Goal: Task Accomplishment & Management: Complete application form

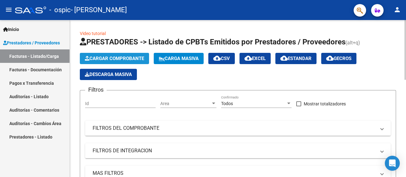
click at [101, 56] on span "Cargar Comprobante" at bounding box center [114, 59] width 59 height 6
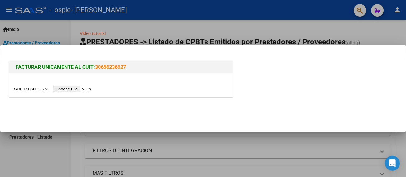
click at [83, 87] on input "file" at bounding box center [53, 88] width 79 height 7
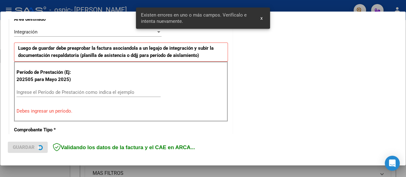
scroll to position [159, 0]
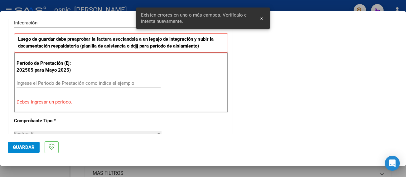
click at [92, 80] on input "Ingrese el Período de Prestación como indica el ejemplo" at bounding box center [89, 83] width 144 height 6
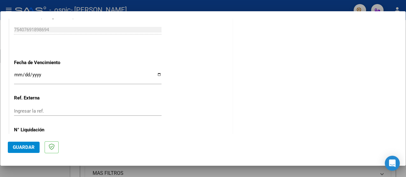
scroll to position [409, 0]
type input "202509"
click at [156, 74] on input "Ingresar la fecha" at bounding box center [88, 77] width 148 height 10
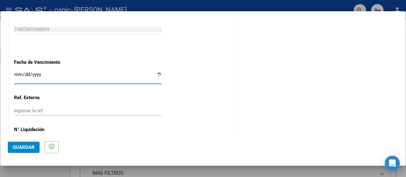
type input "[DATE]"
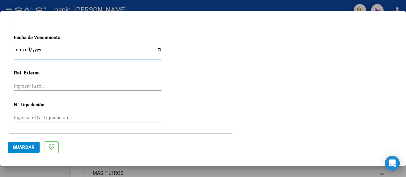
click at [24, 149] on span "Guardar" at bounding box center [24, 147] width 22 height 6
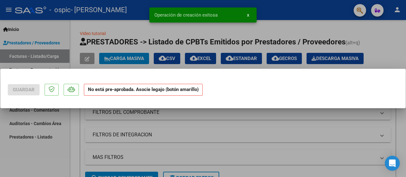
scroll to position [0, 0]
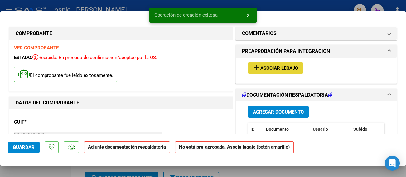
click at [283, 66] on span "Asociar Legajo" at bounding box center [279, 68] width 38 height 6
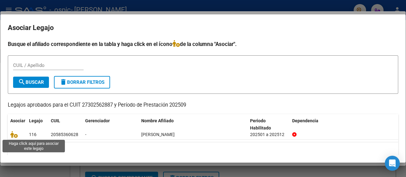
click at [14, 133] on icon at bounding box center [13, 134] width 7 height 7
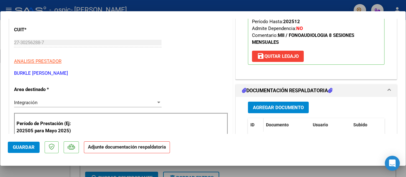
scroll to position [156, 0]
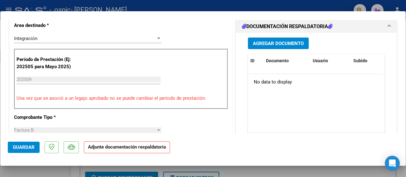
click at [264, 42] on span "Agregar Documento" at bounding box center [278, 44] width 51 height 6
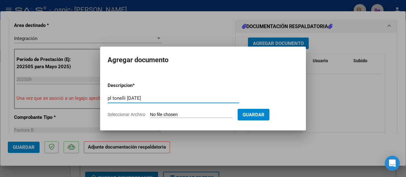
type input "pl tonelli [DATE]"
click at [199, 113] on input "Seleccionar Archivo" at bounding box center [191, 115] width 83 height 6
